Goal: Find specific page/section: Find specific page/section

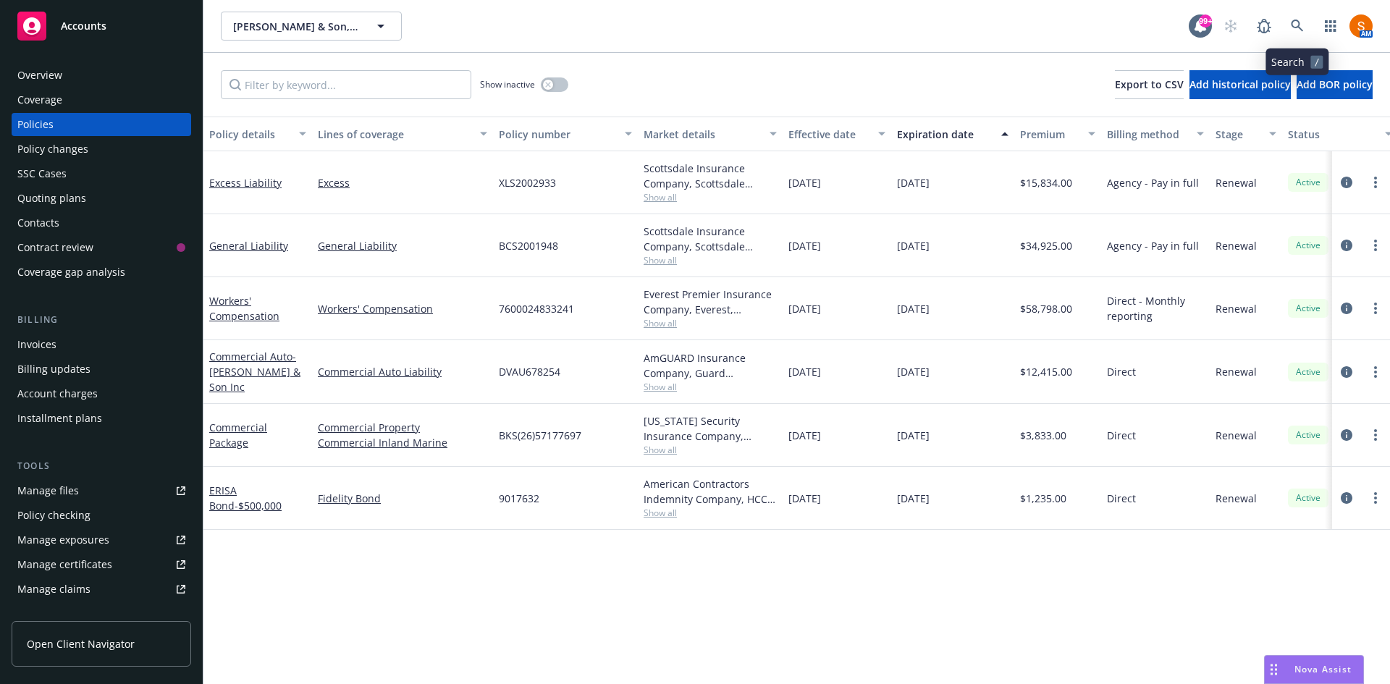
click at [1298, 20] on icon at bounding box center [1297, 26] width 12 height 12
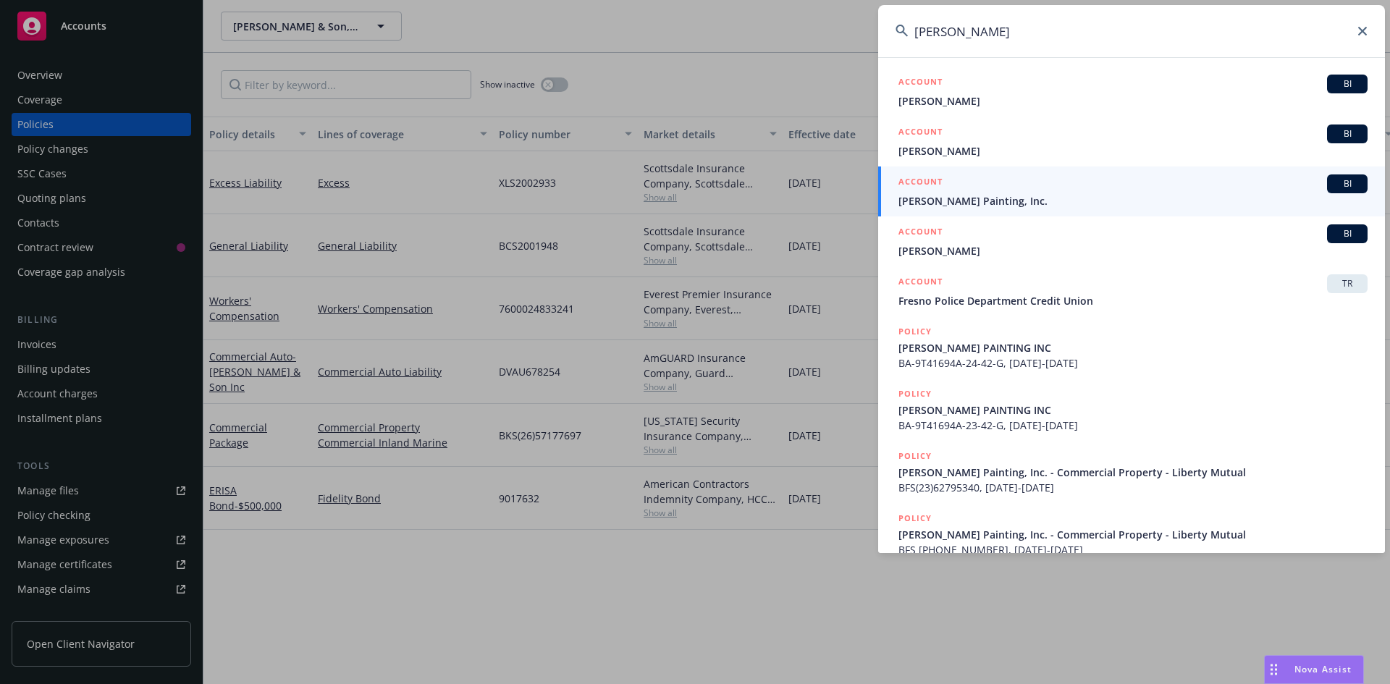
type input "[PERSON_NAME]"
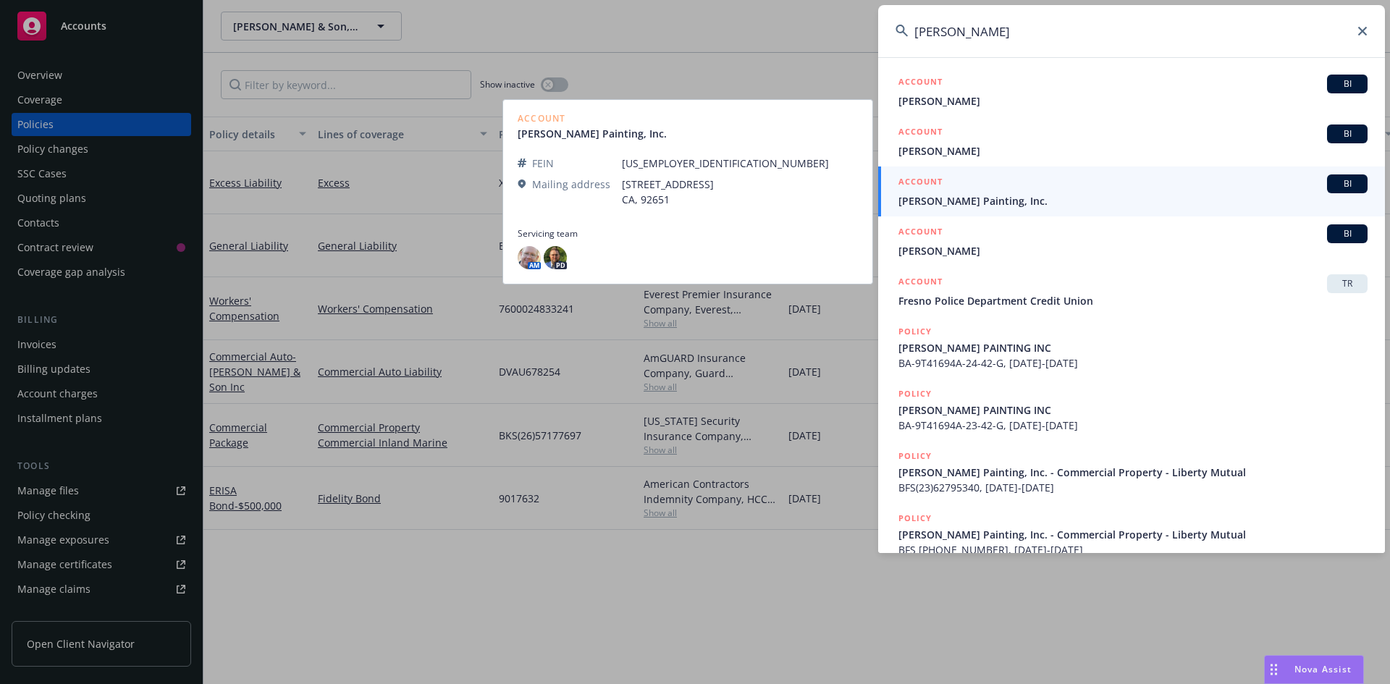
click at [1009, 195] on span "[PERSON_NAME] Painting, Inc." at bounding box center [1133, 200] width 469 height 15
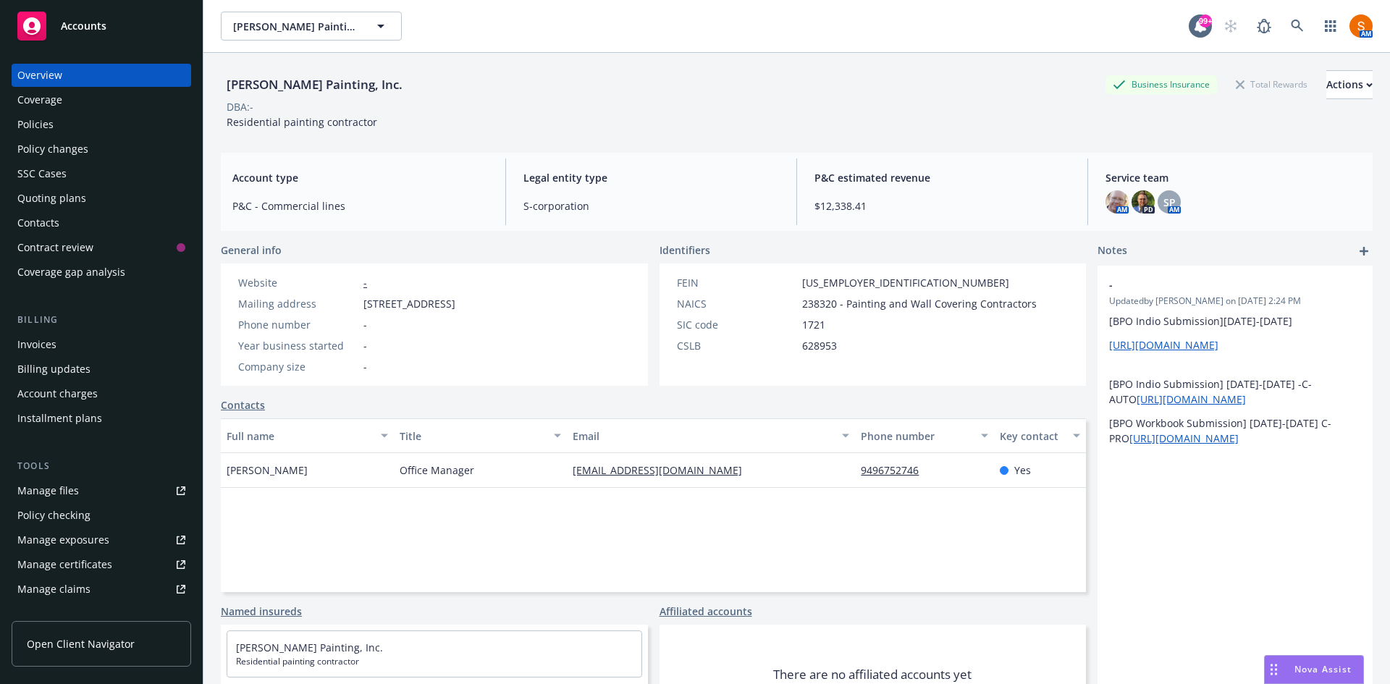
click at [44, 123] on div "Policies" at bounding box center [35, 124] width 36 height 23
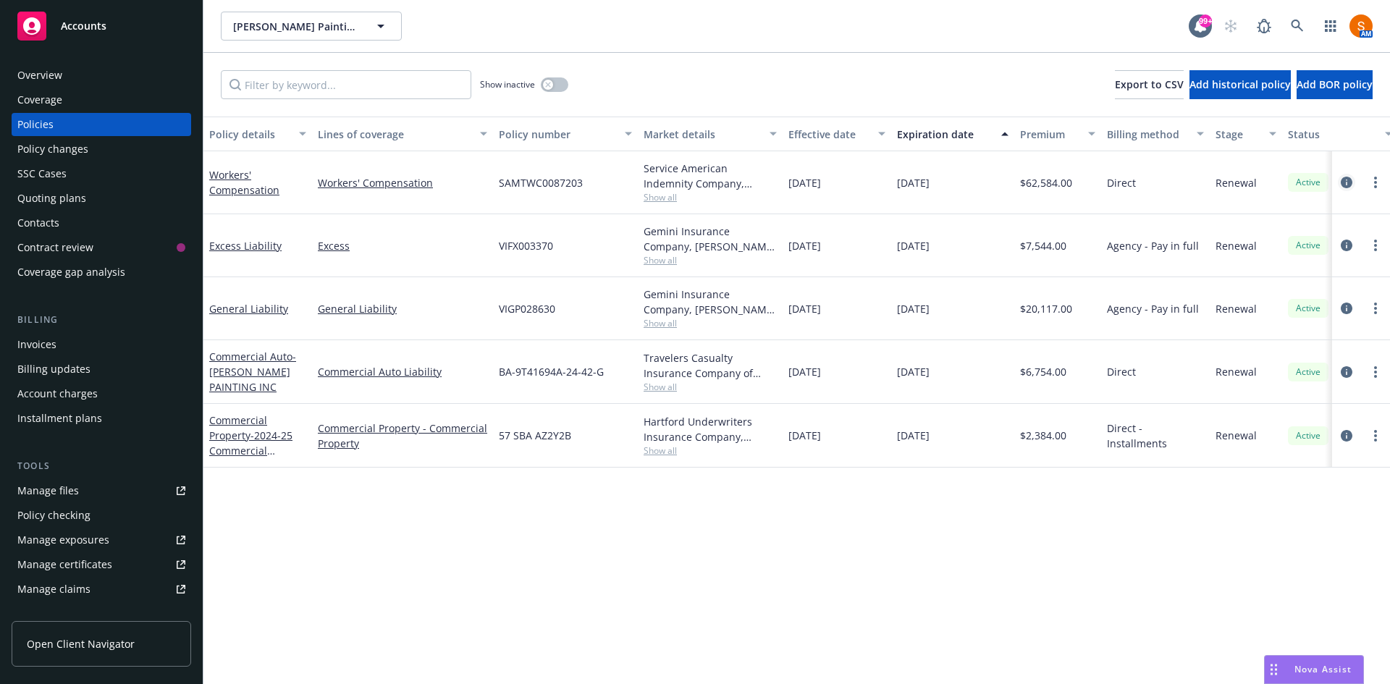
click at [1349, 181] on icon "circleInformation" at bounding box center [1347, 183] width 12 height 12
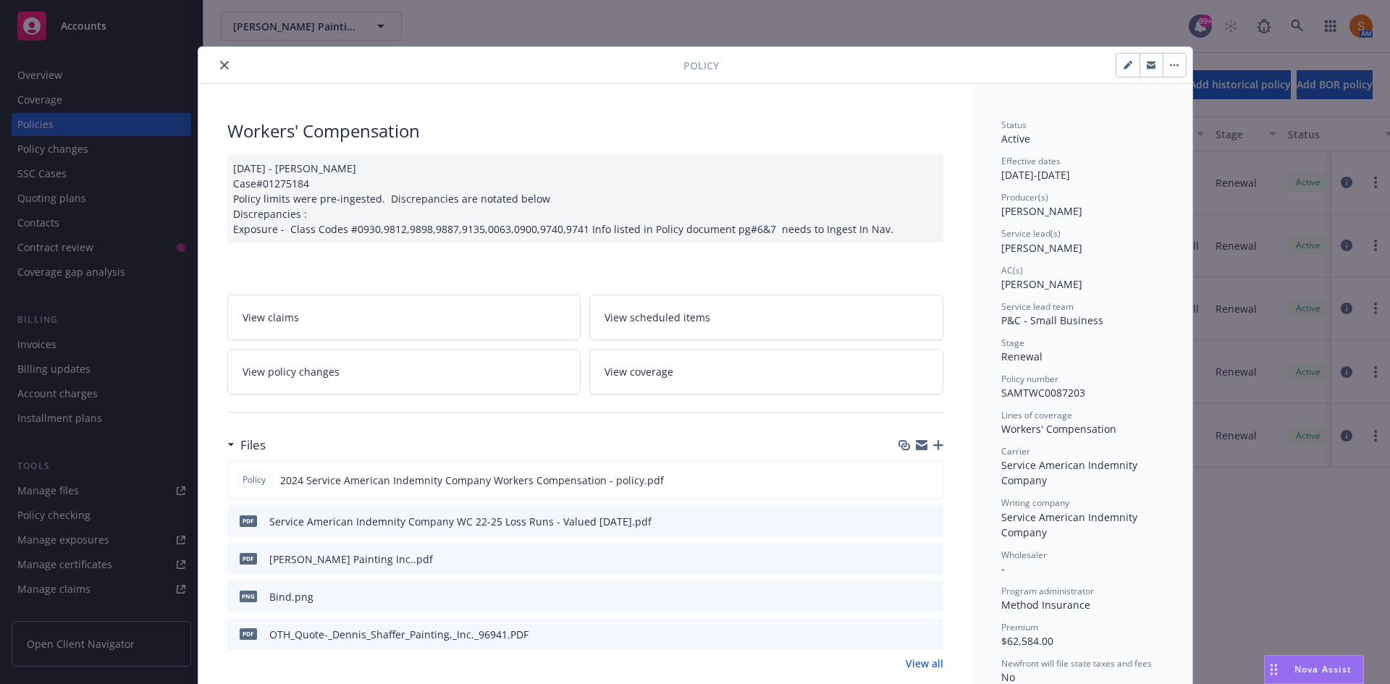
scroll to position [148, 0]
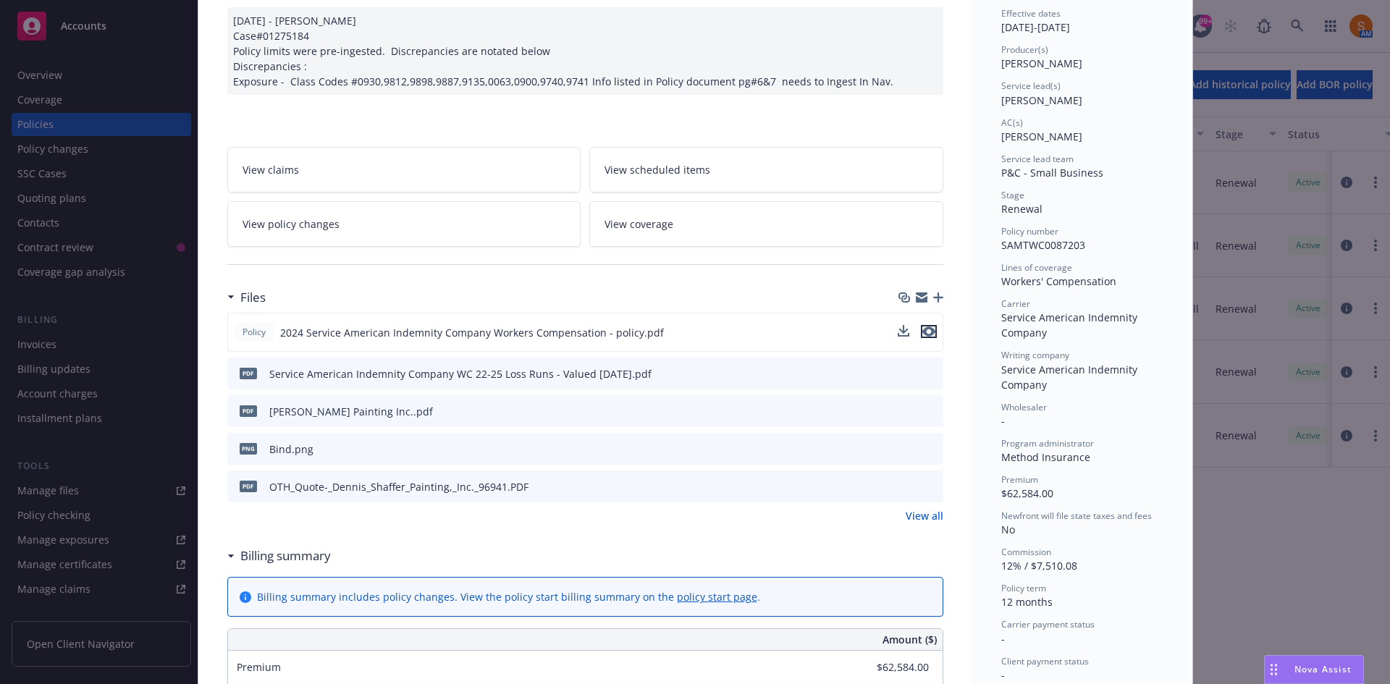
click at [922, 330] on icon "preview file" at bounding box center [928, 332] width 13 height 10
